Goal: Task Accomplishment & Management: Manage account settings

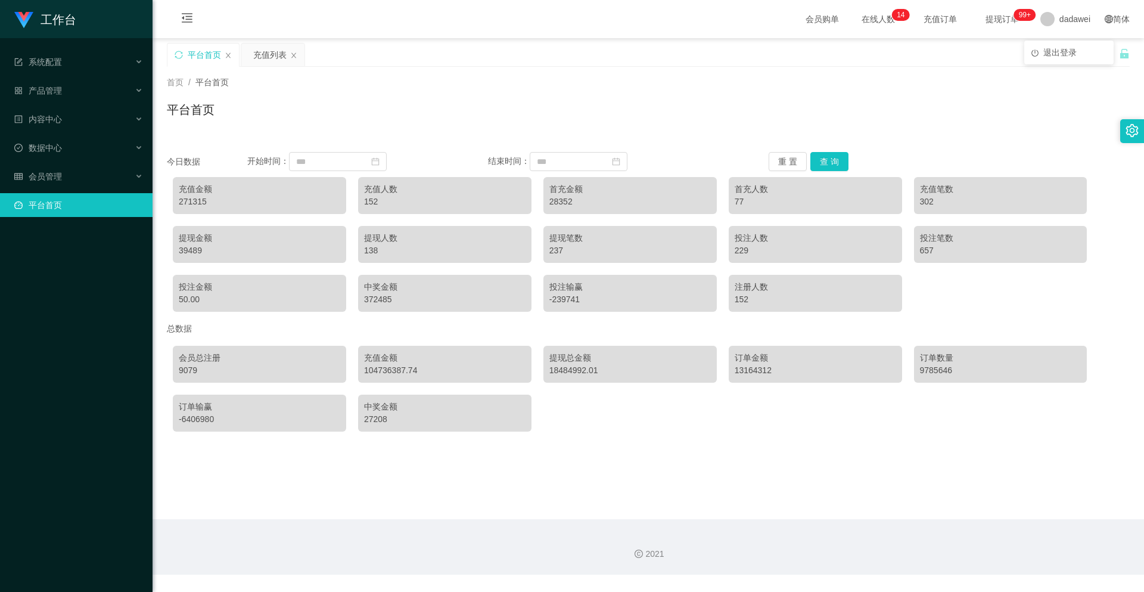
click at [1061, 19] on span "dadawei" at bounding box center [1075, 19] width 31 height 38
click at [1061, 58] on li "退出登录" at bounding box center [1069, 52] width 89 height 19
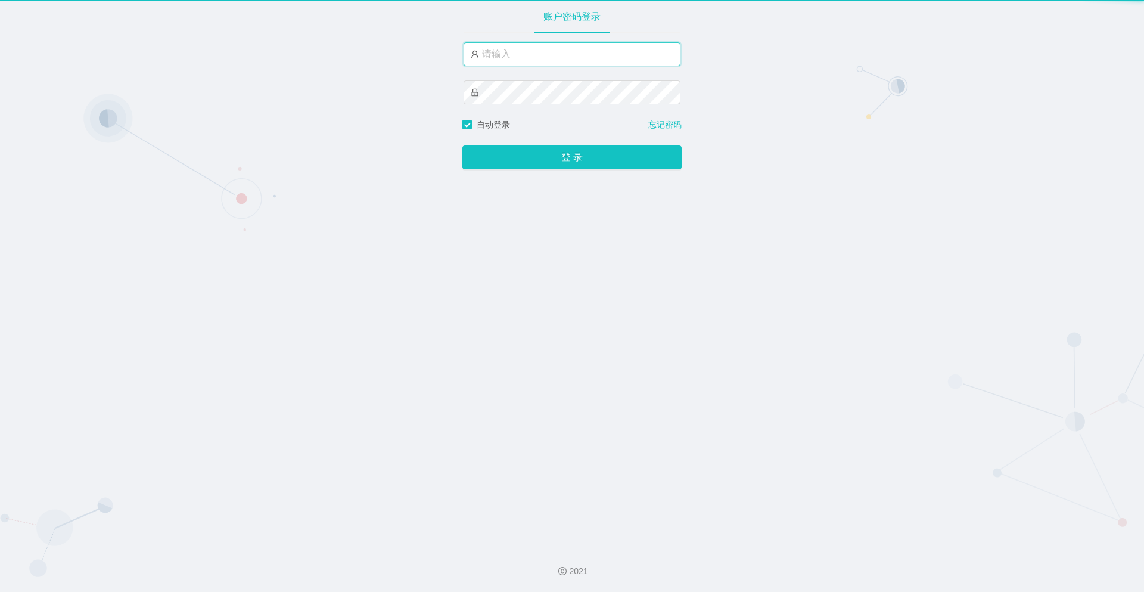
type input "dadawei"
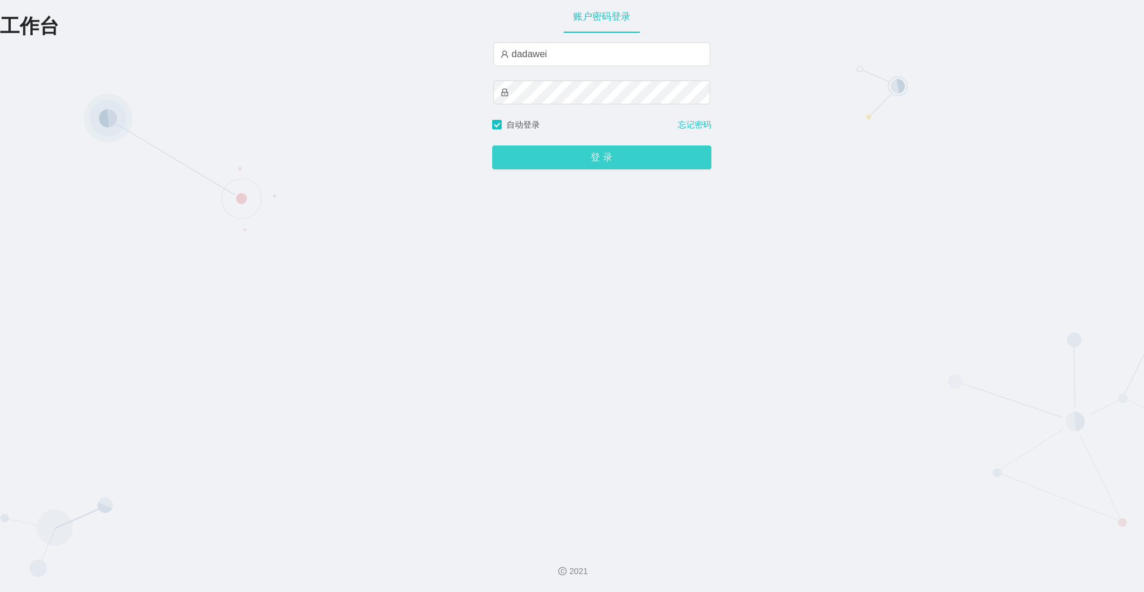
click at [539, 157] on button "登 录" at bounding box center [601, 157] width 219 height 24
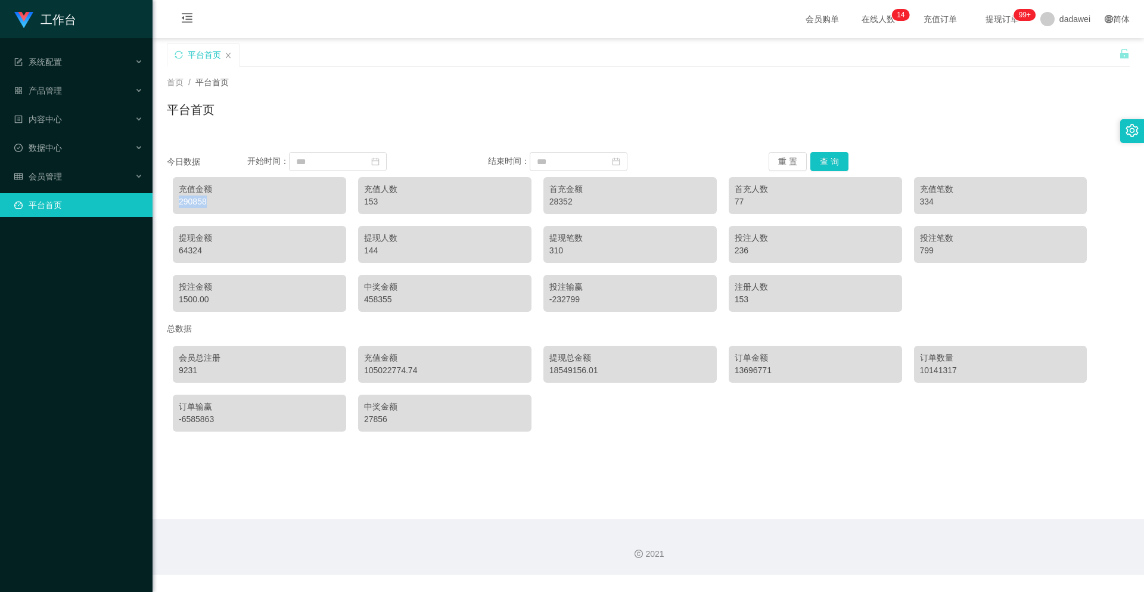
drag, startPoint x: 218, startPoint y: 207, endPoint x: 170, endPoint y: 199, distance: 48.4
click at [170, 199] on div "充值金额 290858 充值人数 153 首充金额 28352 首充人数 77 充值笔数 334 提现金额 64324 提现人数 144 提现笔数 310 投…" at bounding box center [648, 244] width 963 height 147
click at [232, 208] on div "充值金额 290858" at bounding box center [259, 195] width 173 height 37
click at [1060, 27] on span "dadawei" at bounding box center [1075, 19] width 31 height 38
click at [1058, 52] on span "退出登录" at bounding box center [1060, 53] width 33 height 10
